Goal: Transaction & Acquisition: Purchase product/service

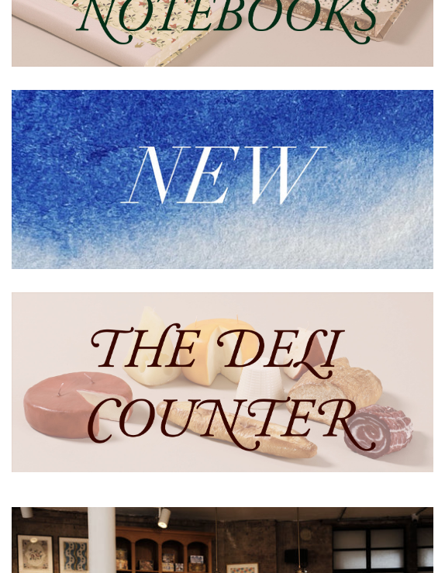
scroll to position [246, 0]
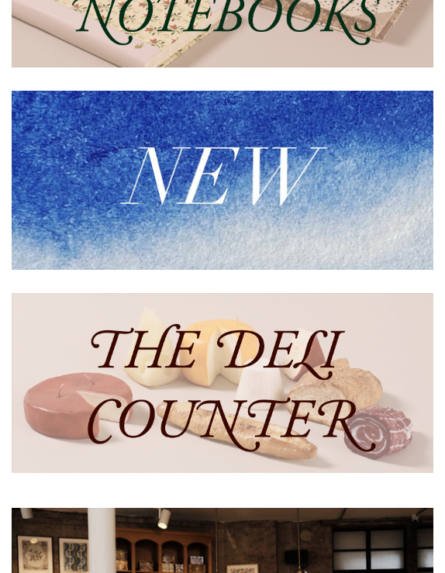
click at [229, 234] on img at bounding box center [223, 180] width 422 height 179
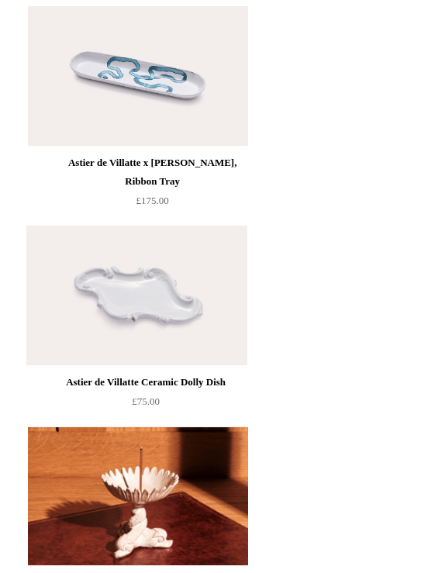
scroll to position [3554, 0]
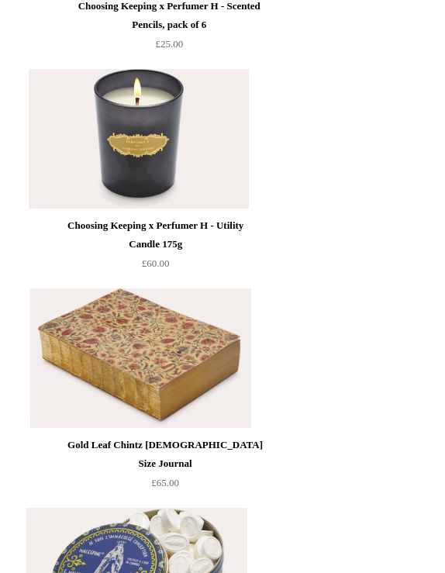
scroll to position [5918, 0]
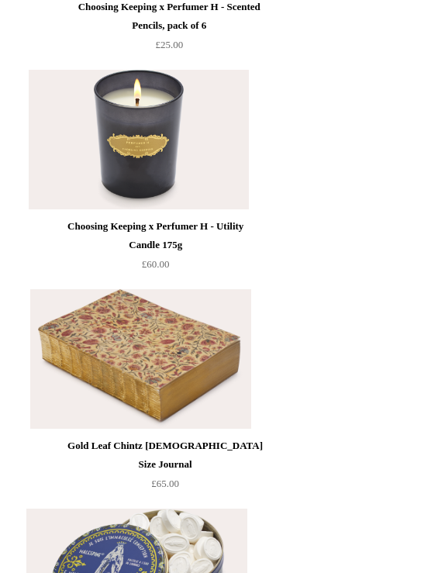
click at [151, 205] on img at bounding box center [139, 140] width 220 height 140
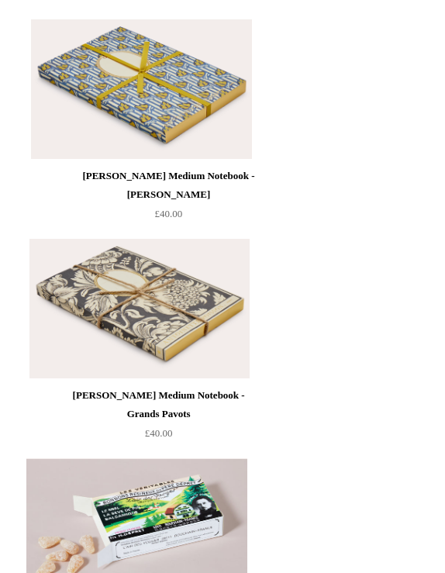
scroll to position [8674, 0]
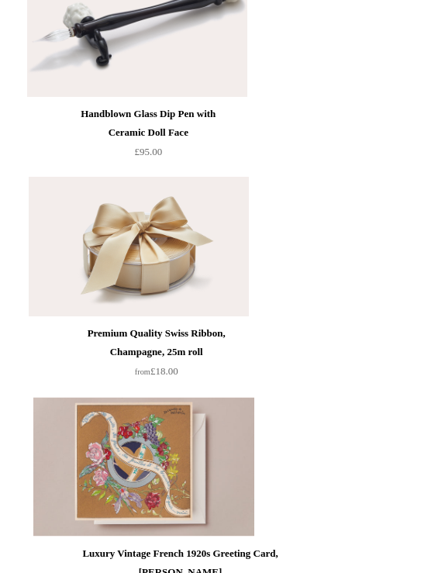
scroll to position [2779, 0]
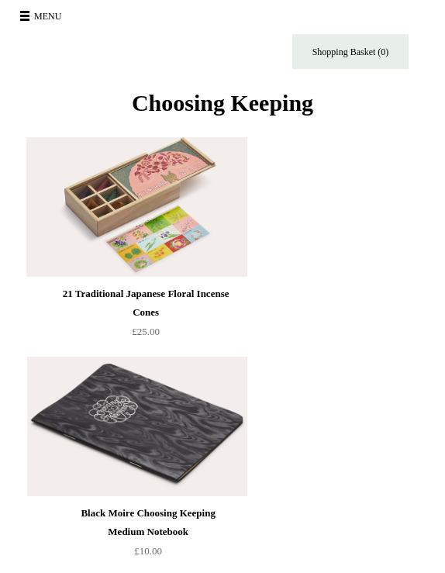
scroll to position [0, 0]
click at [25, 9] on button "Menu" at bounding box center [43, 16] width 55 height 25
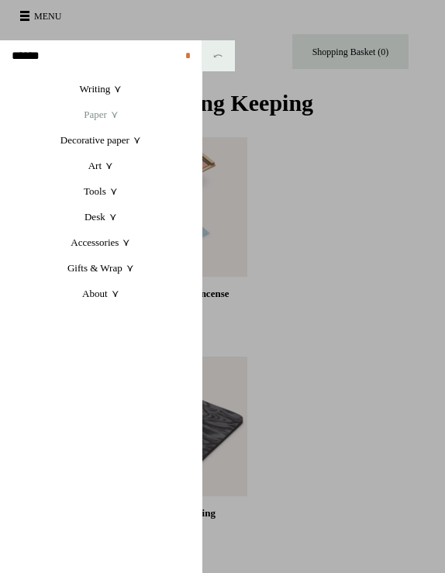
click at [108, 113] on link "Paper +" at bounding box center [101, 115] width 202 height 26
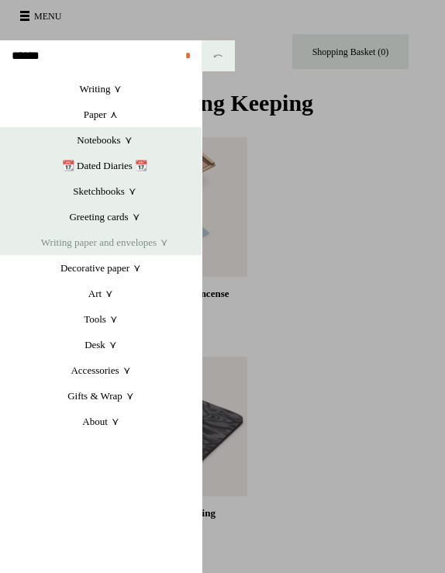
click at [119, 240] on link "Writing paper and envelopes +" at bounding box center [105, 242] width 194 height 26
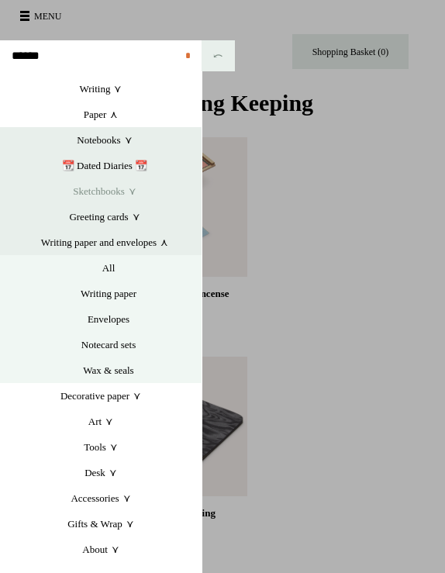
click at [107, 188] on link "Sketchbooks +" at bounding box center [105, 191] width 194 height 26
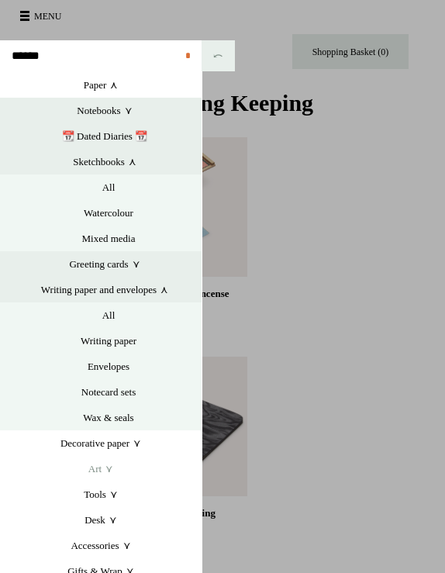
click at [93, 481] on link "Art +" at bounding box center [101, 469] width 202 height 26
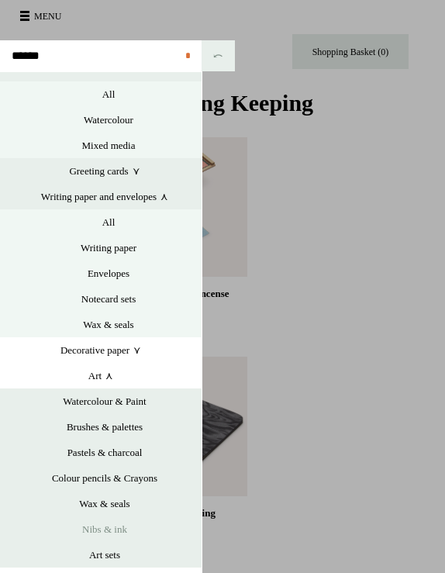
scroll to position [107, 0]
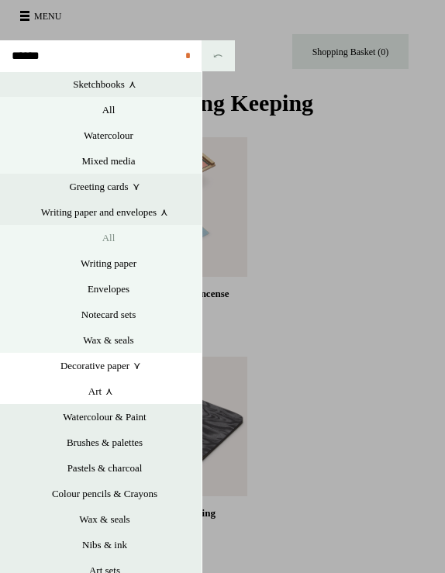
click at [126, 242] on link "All" at bounding box center [109, 238] width 186 height 26
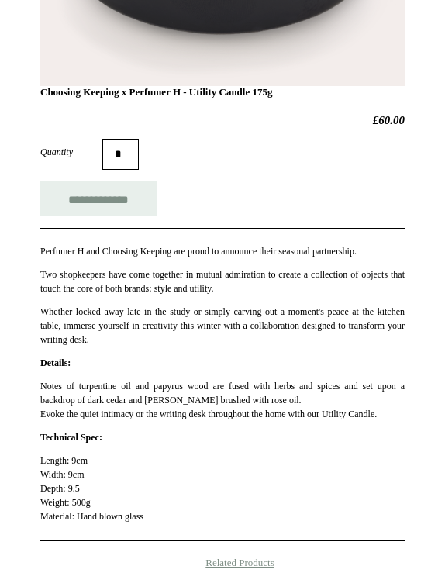
scroll to position [732, 0]
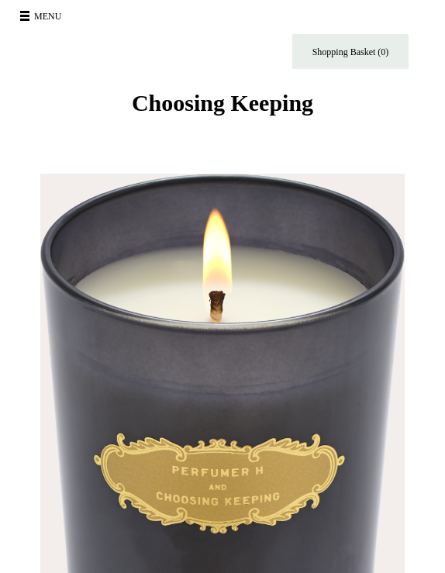
scroll to position [0, 0]
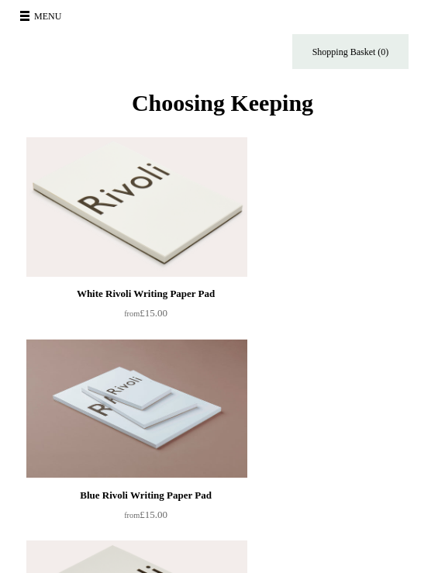
click at [30, 8] on button "Menu" at bounding box center [43, 16] width 55 height 25
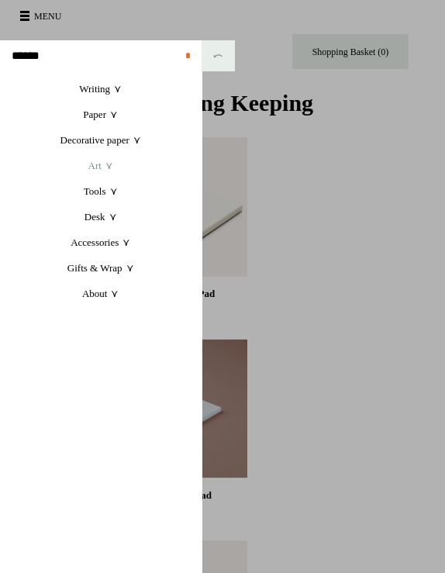
click at [105, 164] on link "Art +" at bounding box center [101, 166] width 202 height 26
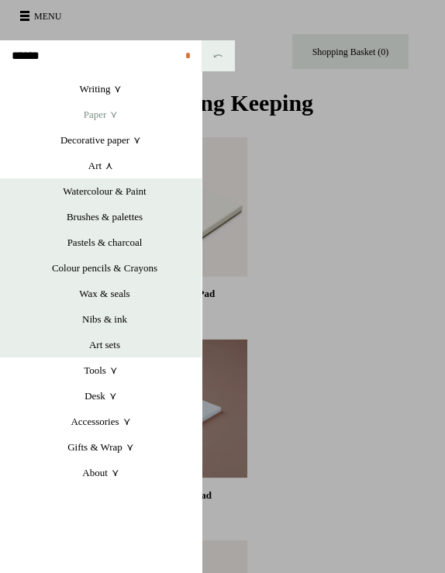
click at [98, 123] on link "Paper +" at bounding box center [101, 115] width 202 height 26
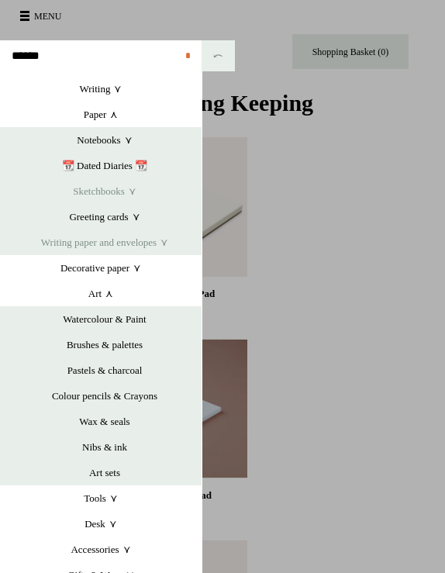
click at [113, 198] on link "Sketchbooks +" at bounding box center [105, 191] width 194 height 26
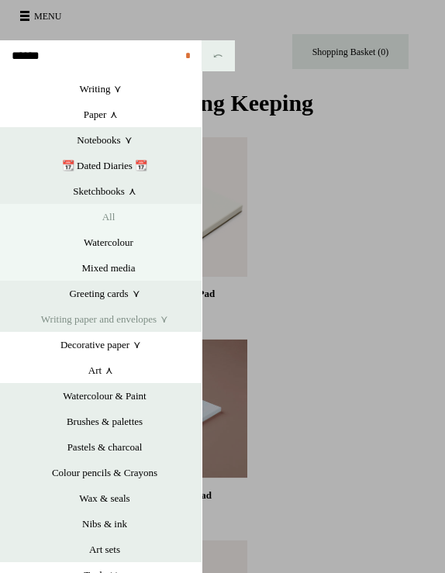
click at [112, 219] on link "All" at bounding box center [109, 217] width 186 height 26
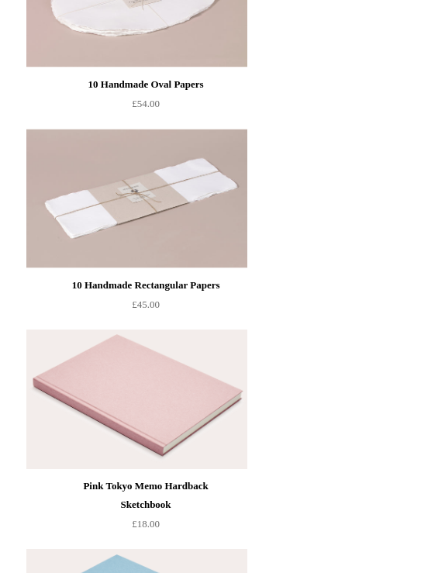
scroll to position [1559, 0]
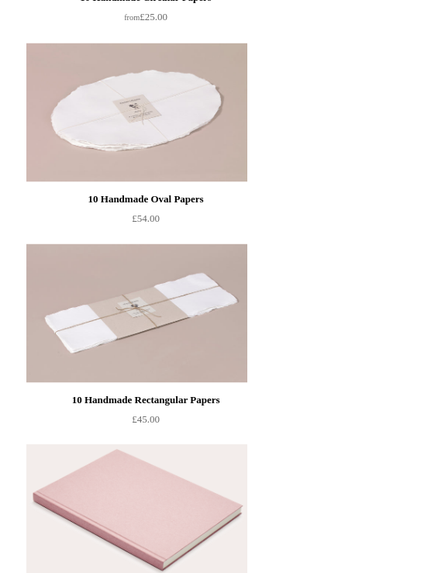
click at [186, 357] on img at bounding box center [136, 313] width 220 height 140
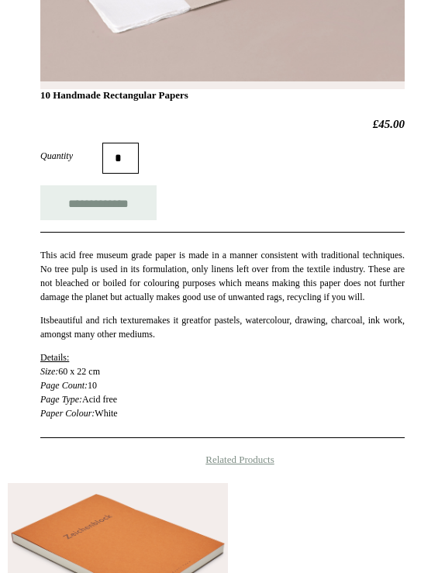
scroll to position [313, 0]
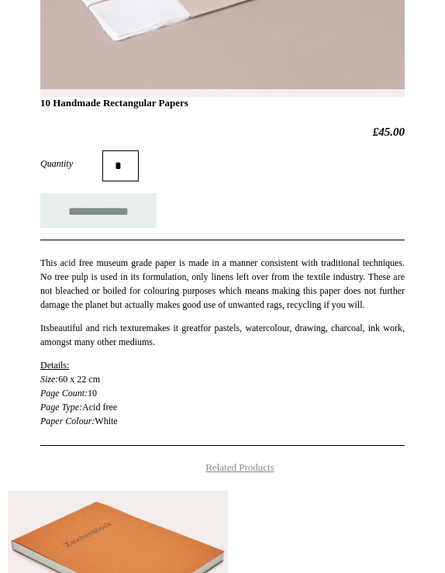
click at [246, 177] on div "Quantity *" at bounding box center [222, 165] width 364 height 31
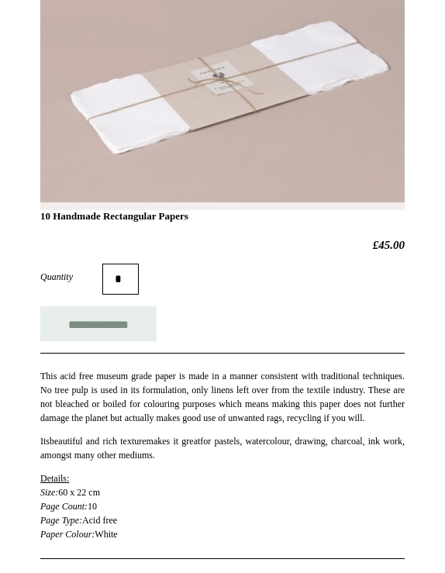
scroll to position [195, 0]
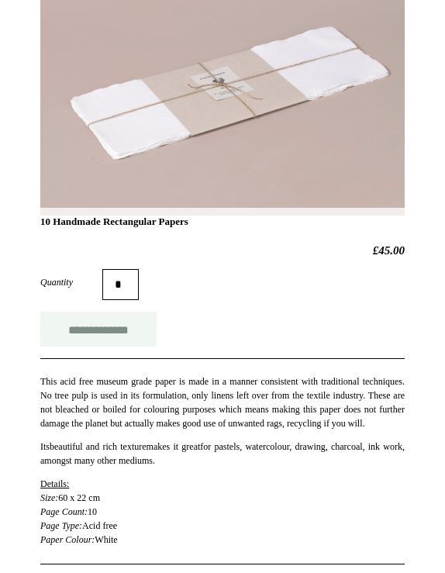
click at [116, 336] on input "**********" at bounding box center [98, 329] width 116 height 35
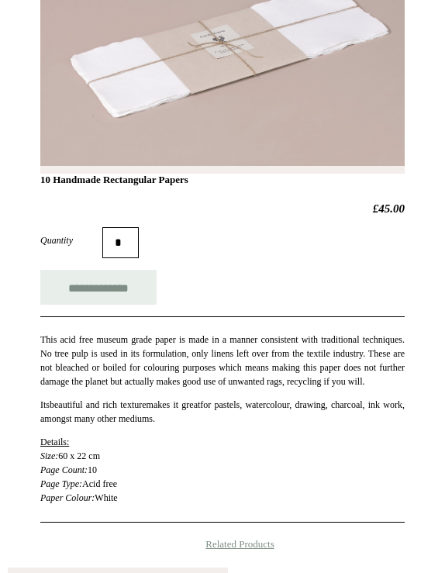
scroll to position [218, 0]
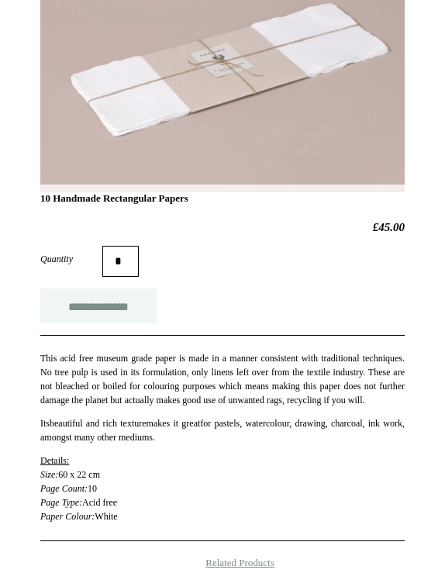
click at [111, 306] on input "**********" at bounding box center [98, 305] width 116 height 35
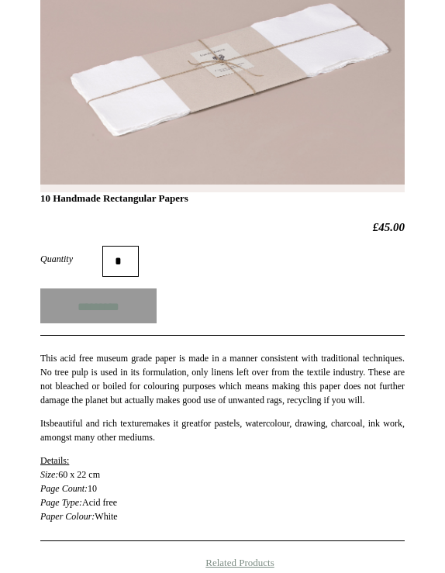
type input "**********"
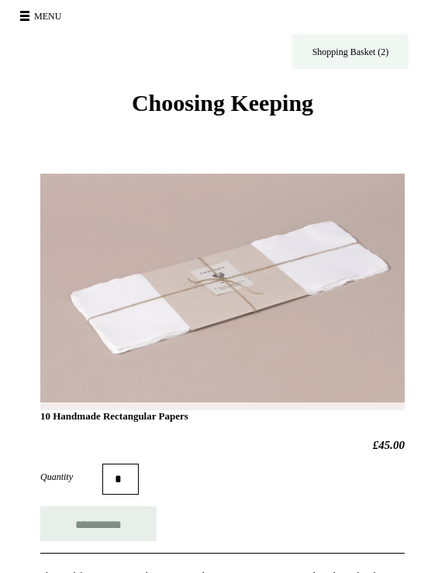
scroll to position [0, 0]
click at [361, 54] on link "Shopping Basket (2)" at bounding box center [350, 51] width 116 height 35
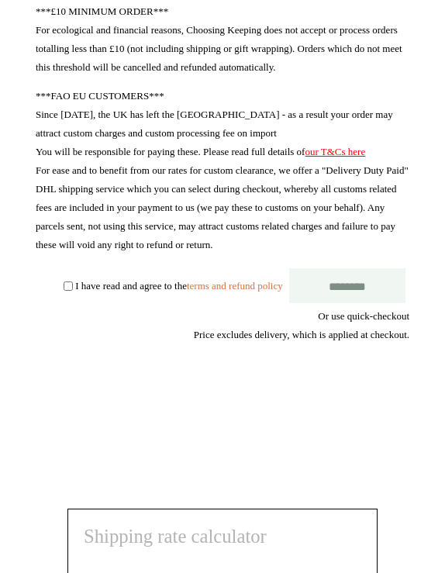
scroll to position [388, 0]
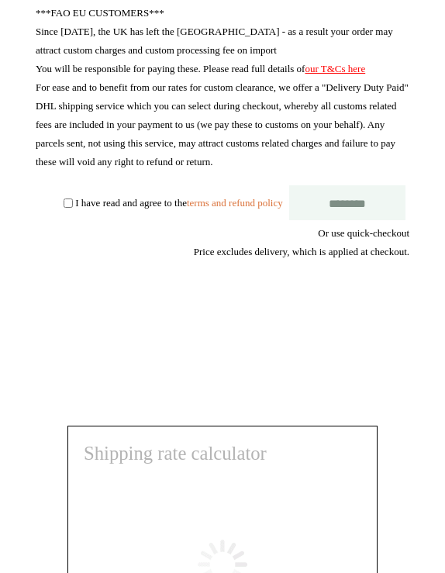
select select "**********"
type input "*******"
select select "*******"
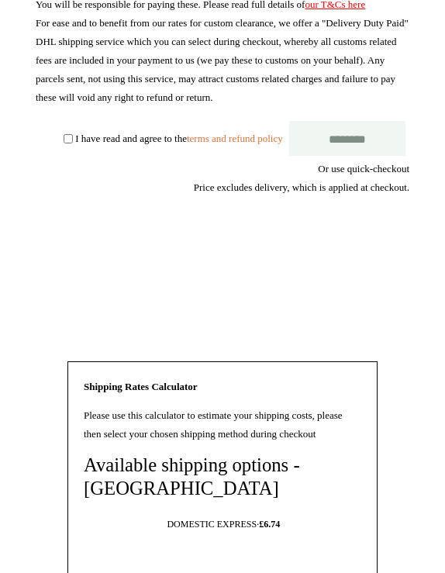
scroll to position [480, 0]
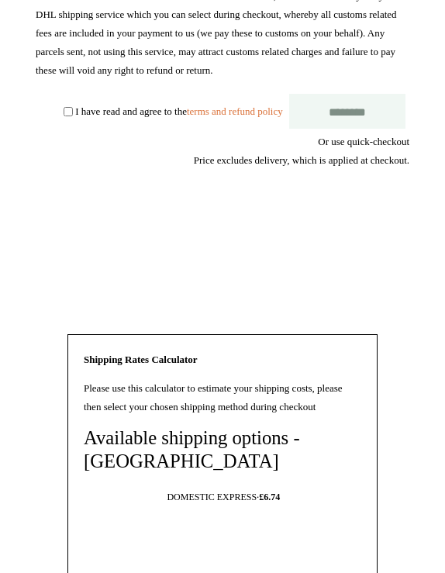
click at [98, 114] on label "I have read and agree to the terms and refund policy" at bounding box center [178, 111] width 207 height 12
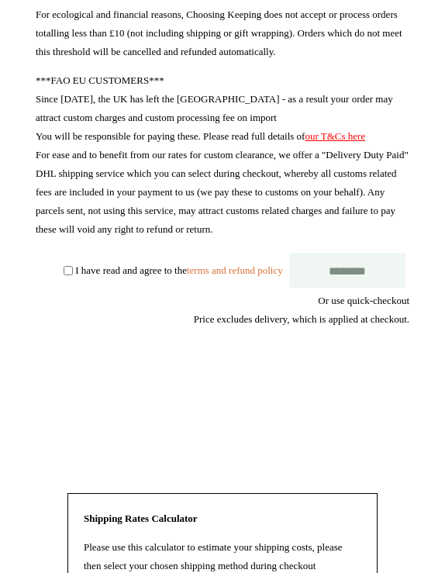
scroll to position [124, 0]
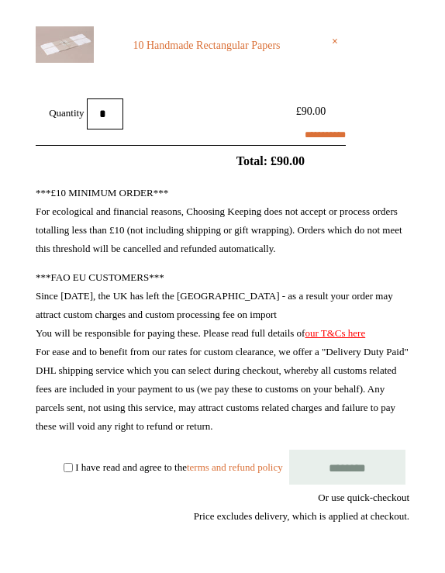
click at [357, 466] on input "********" at bounding box center [347, 467] width 116 height 35
